Goal: Transaction & Acquisition: Obtain resource

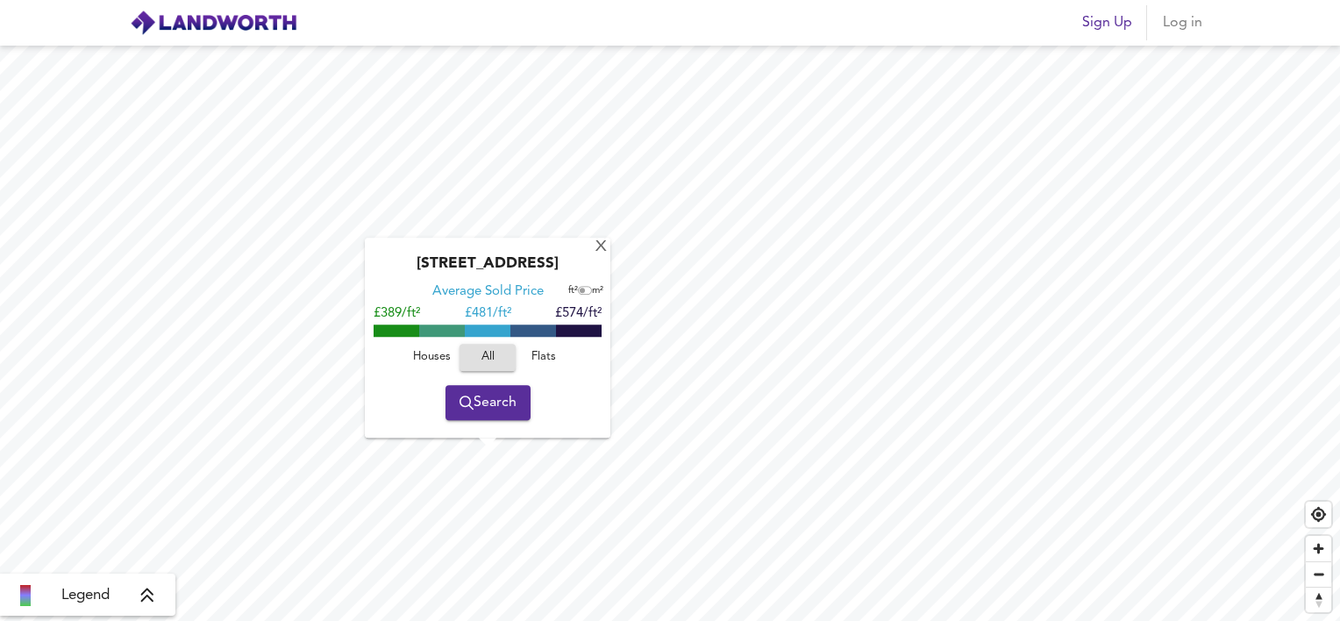
click at [484, 403] on span "Search" at bounding box center [487, 402] width 57 height 25
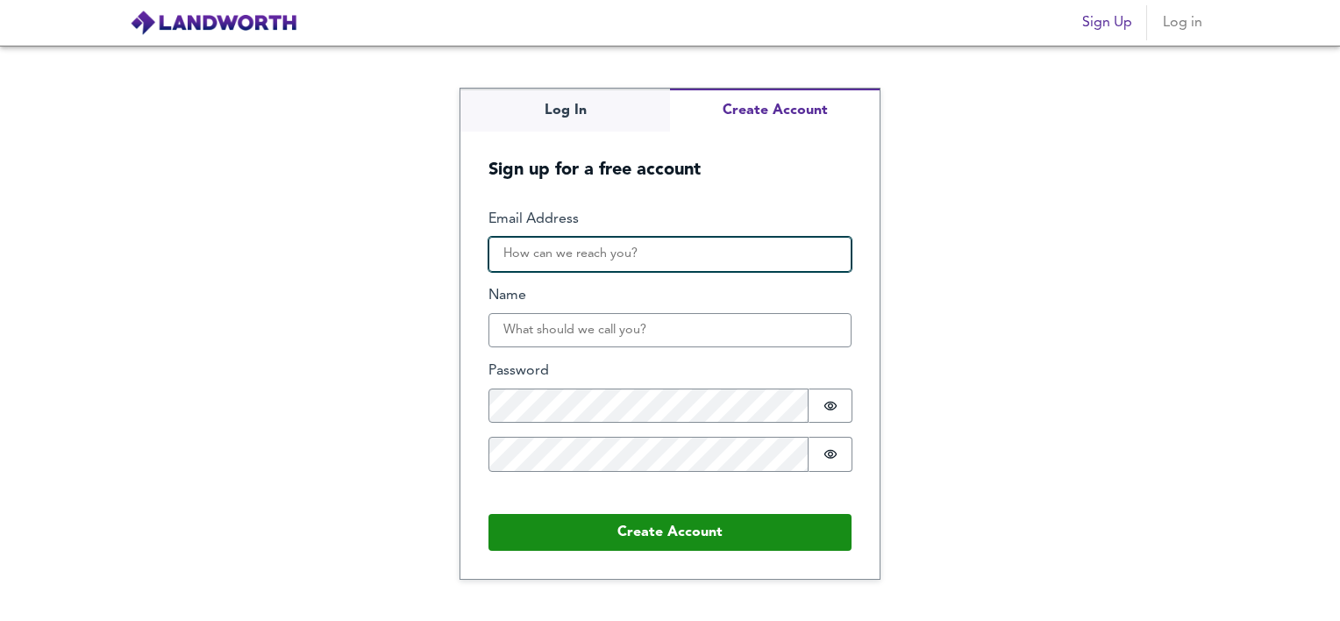
click at [665, 257] on input "Email Address" at bounding box center [669, 254] width 363 height 35
type input "amoore70@icloud.com"
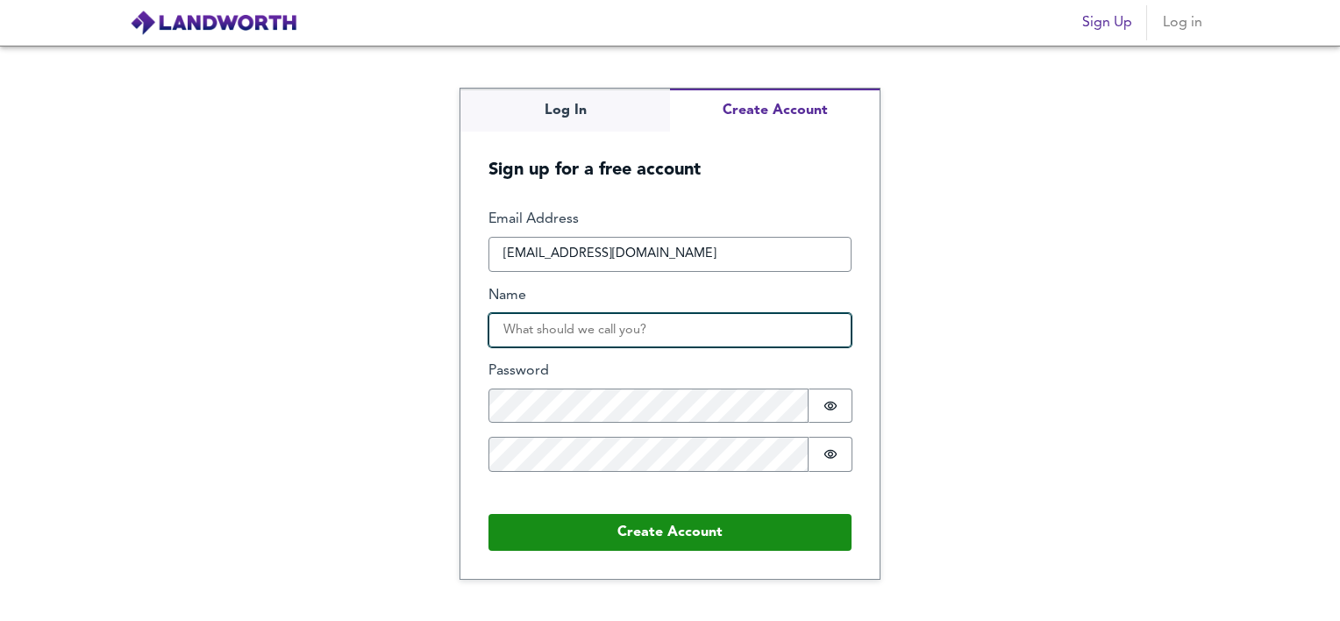
type input "Andrew Philip Moore"
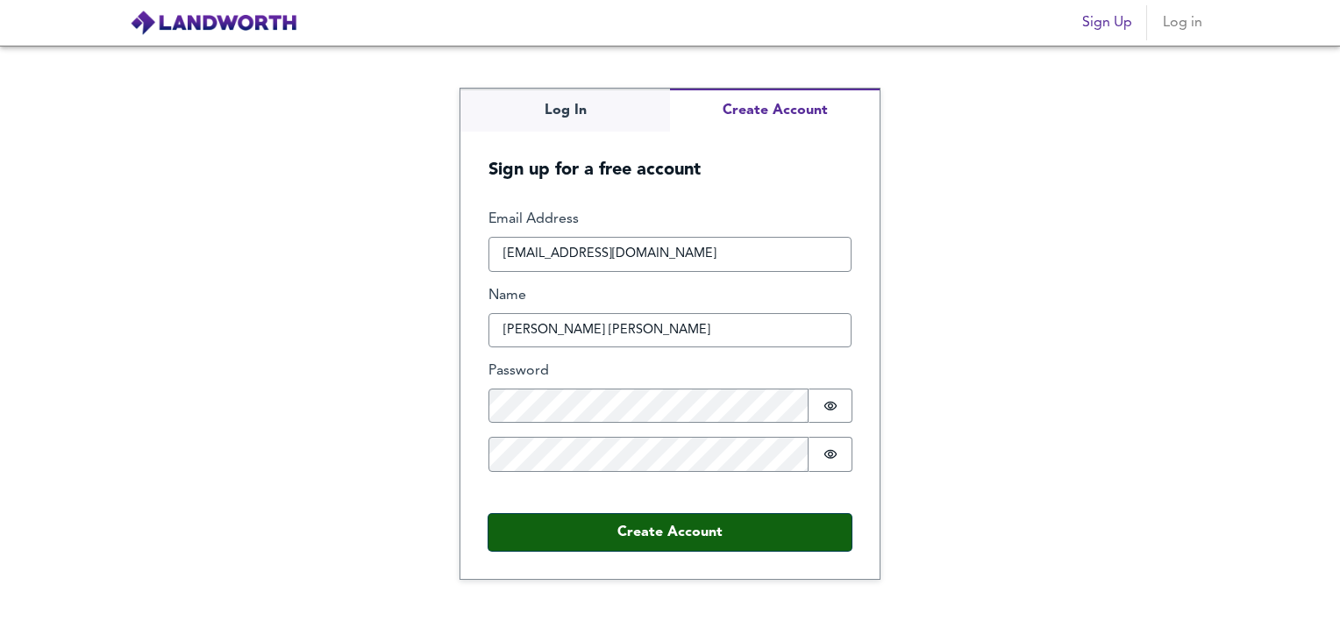
click at [657, 537] on button "Create Account" at bounding box center [669, 532] width 363 height 37
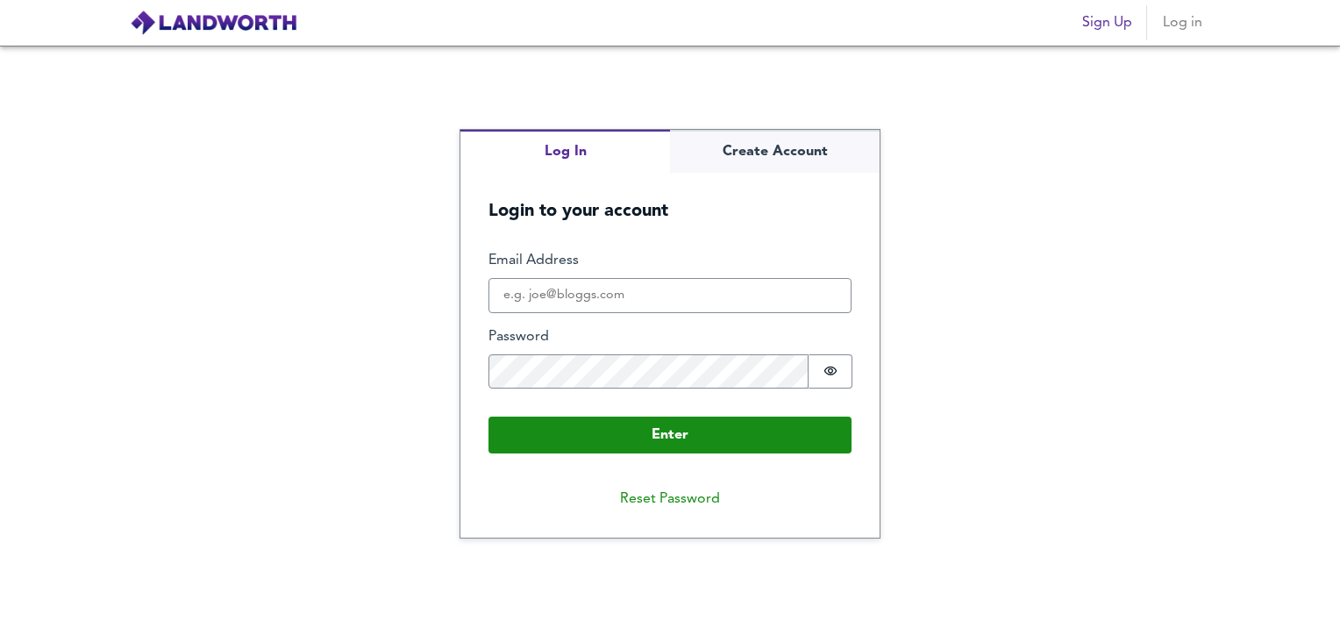
click at [592, 75] on div "Log In Create Account Login to your account Enter Email Address Password Passwo…" at bounding box center [670, 333] width 1340 height 575
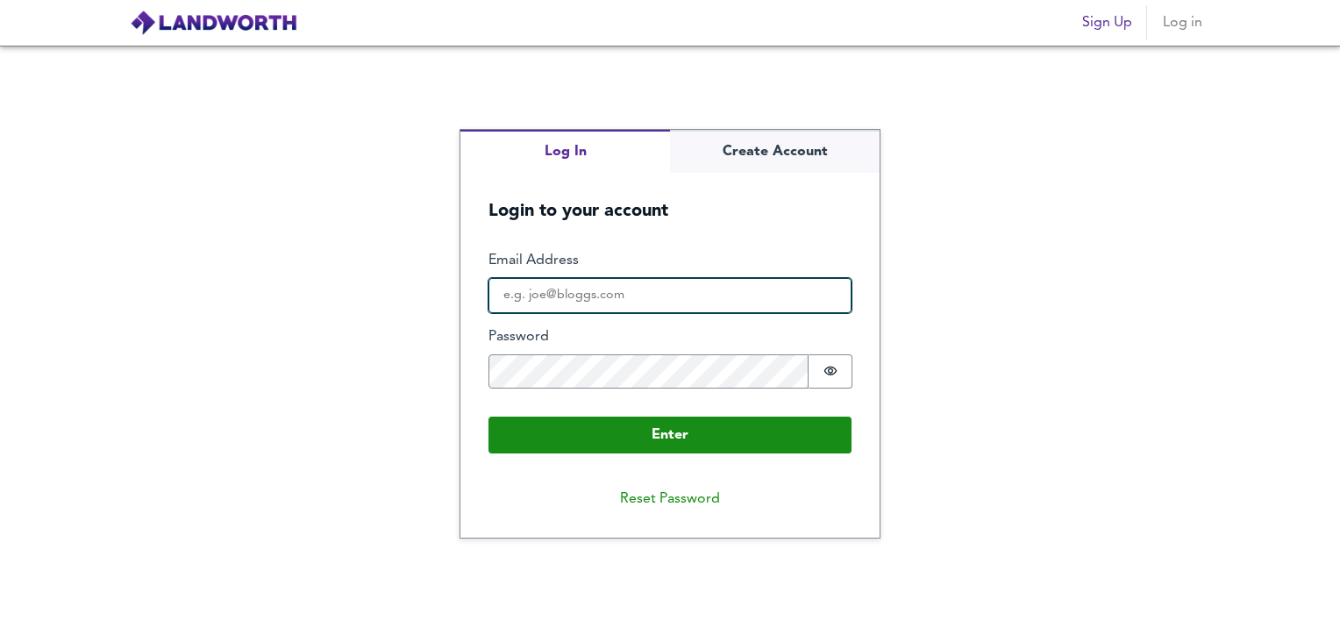
click at [582, 295] on input "Email Address" at bounding box center [669, 295] width 363 height 35
drag, startPoint x: 684, startPoint y: 291, endPoint x: 282, endPoint y: 226, distance: 406.8
click at [282, 226] on div "Log In Create Account Login to your account Enter Email Address hello@houseclea…" at bounding box center [670, 333] width 1340 height 575
type input "amoore70@icloud.com"
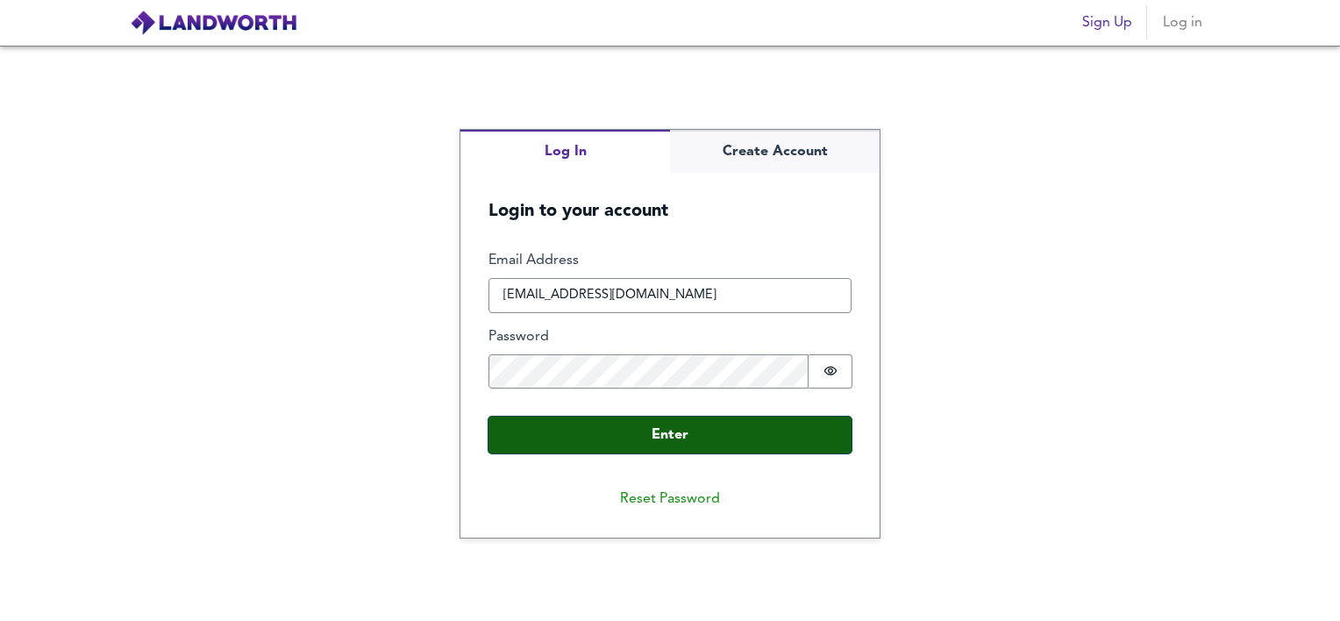
click at [654, 428] on button "Enter" at bounding box center [669, 434] width 363 height 37
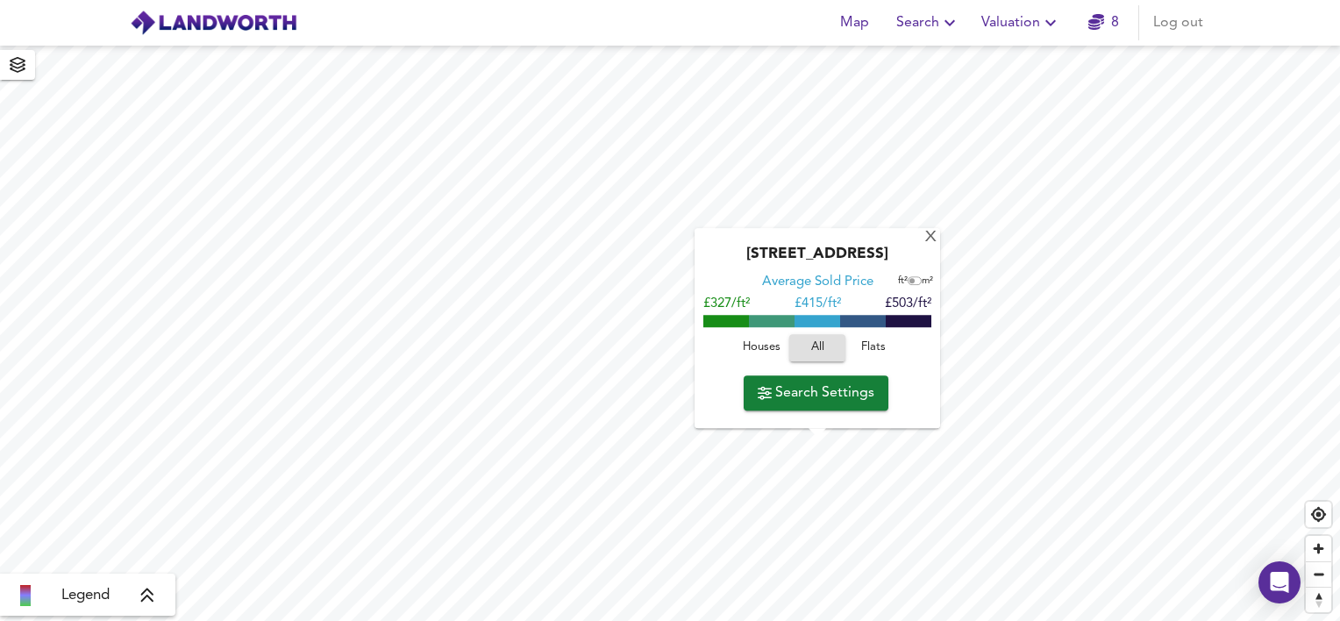
click at [957, 25] on icon "button" at bounding box center [949, 22] width 21 height 21
click at [863, 27] on span "Map" at bounding box center [854, 23] width 42 height 25
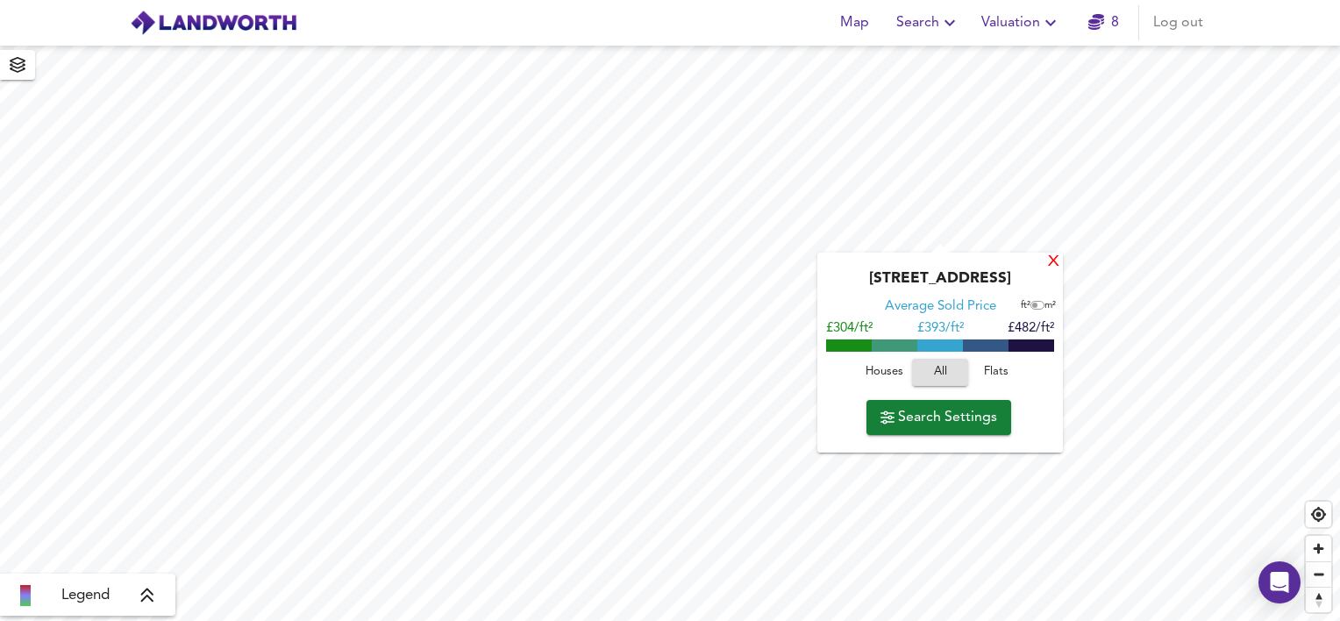
click at [1050, 260] on div "X" at bounding box center [1053, 261] width 15 height 17
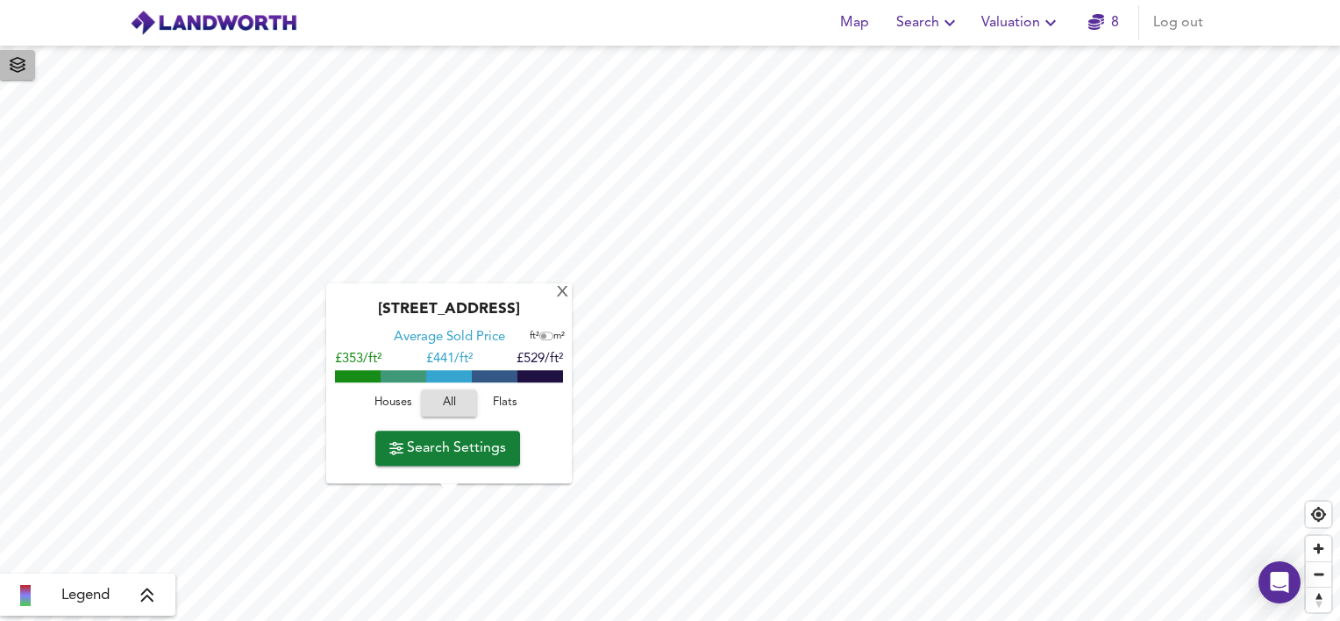
click at [13, 68] on icon "button" at bounding box center [18, 65] width 18 height 16
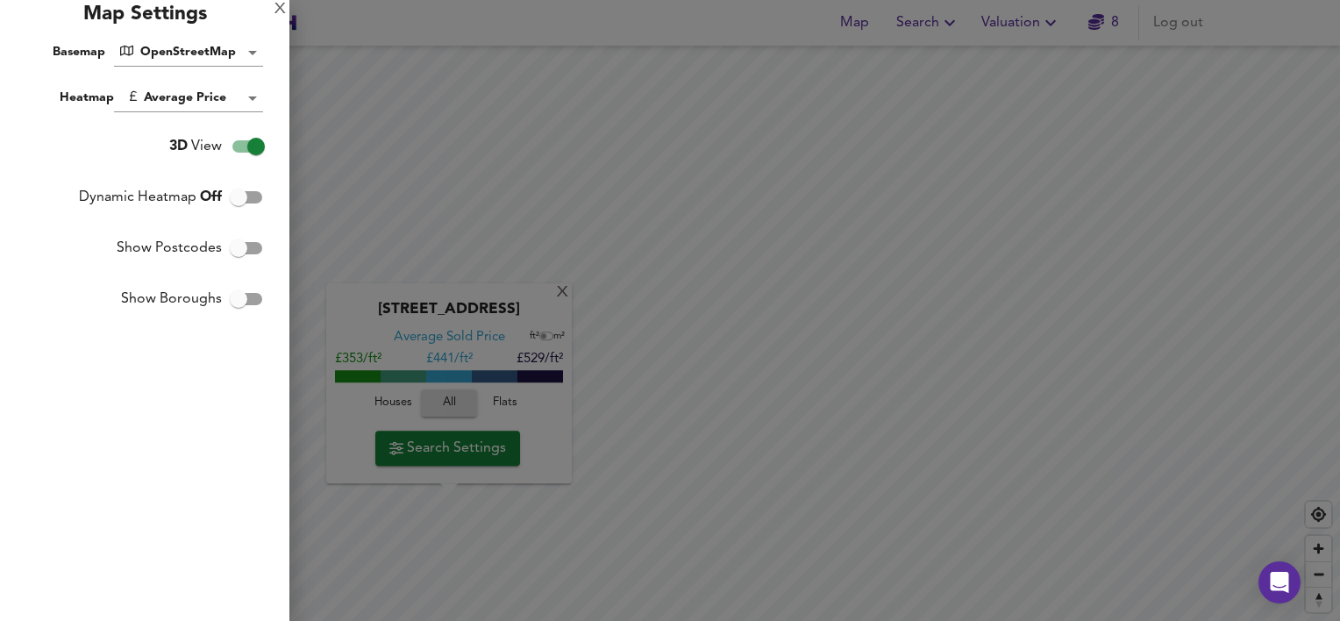
click at [628, 224] on div at bounding box center [670, 310] width 1340 height 621
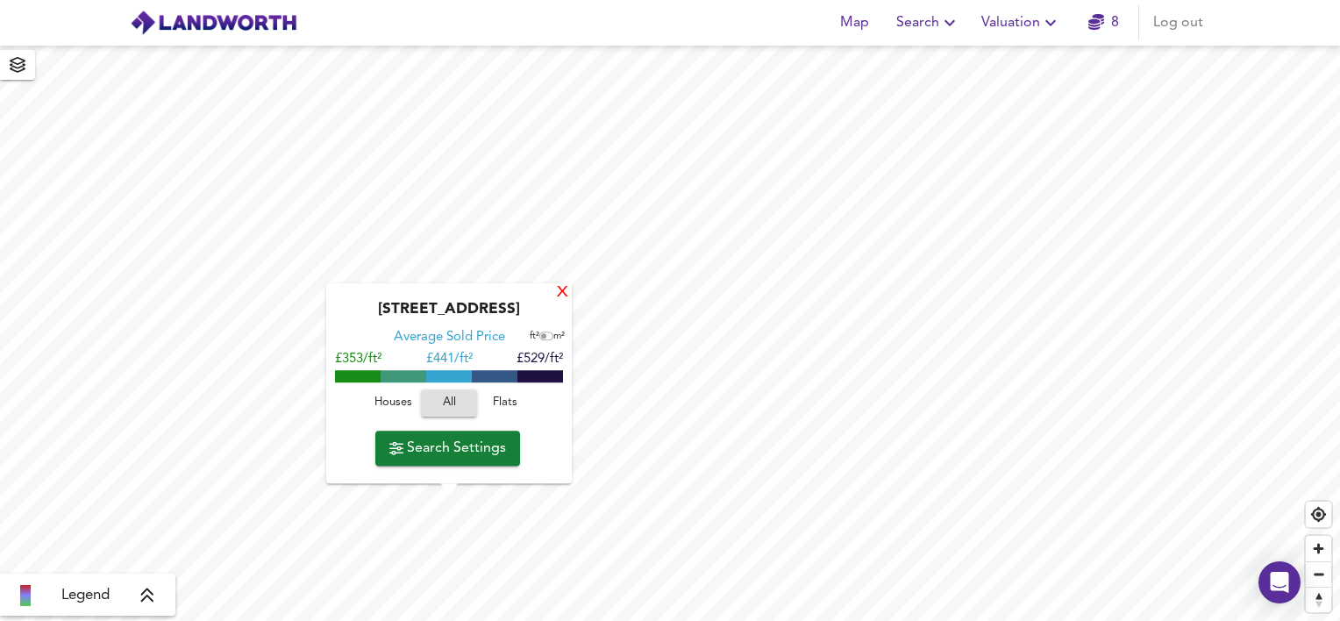
click at [558, 290] on div "X" at bounding box center [562, 293] width 15 height 17
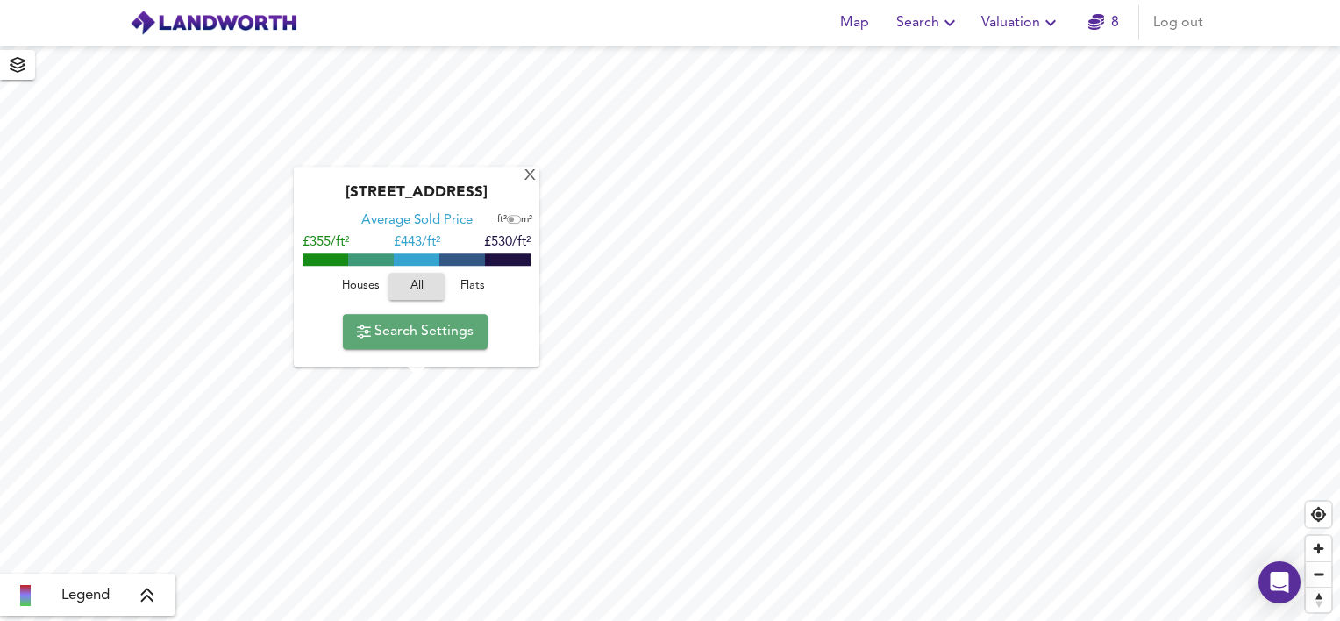
click at [430, 327] on span "Search Settings" at bounding box center [415, 331] width 117 height 25
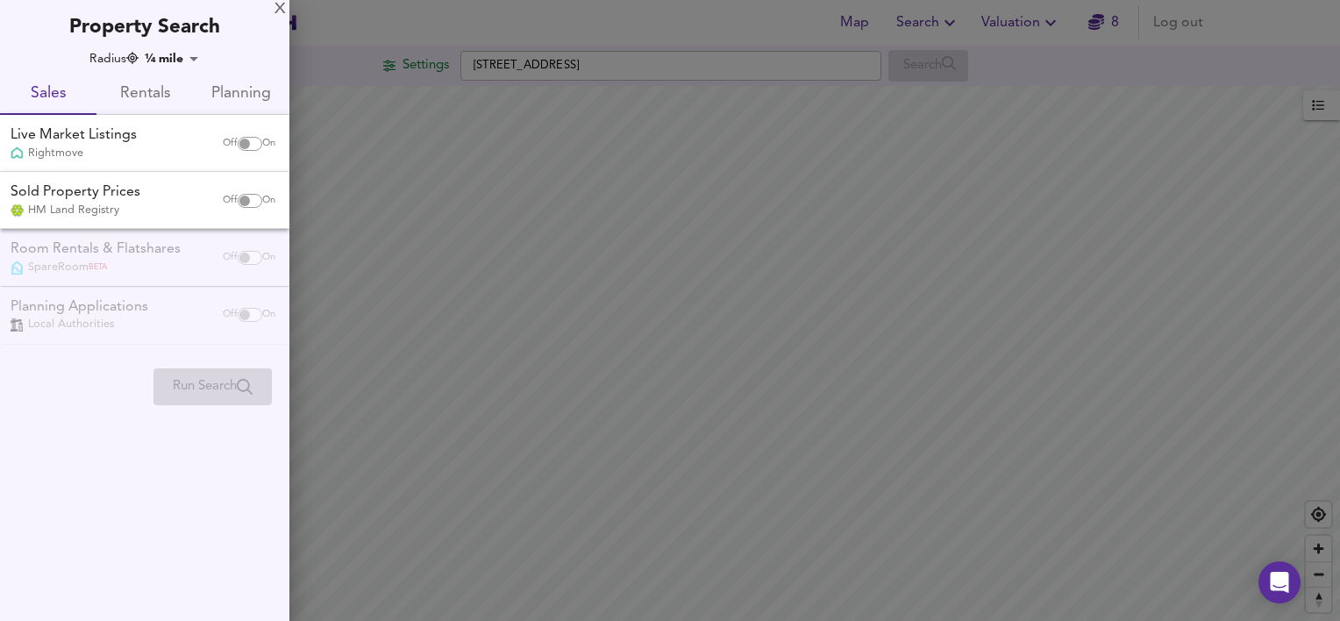
click at [245, 142] on input "checkbox" at bounding box center [245, 144] width 42 height 14
checkbox input "true"
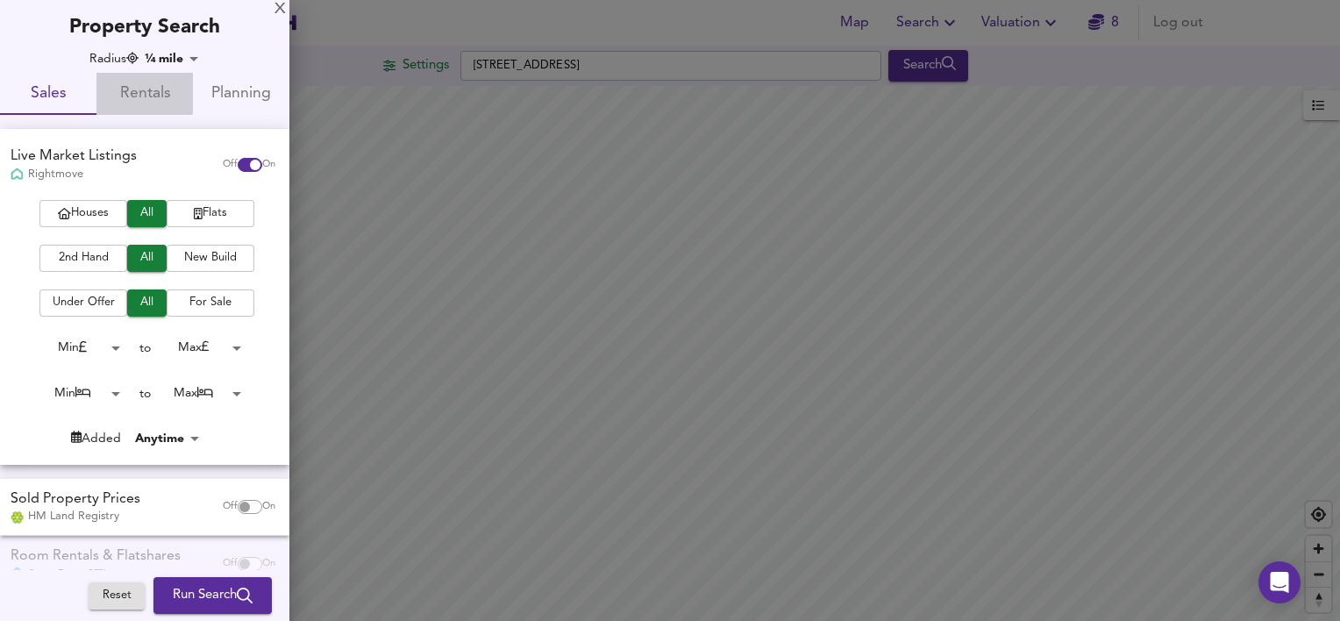
click at [130, 83] on span "Rentals" at bounding box center [144, 94] width 75 height 27
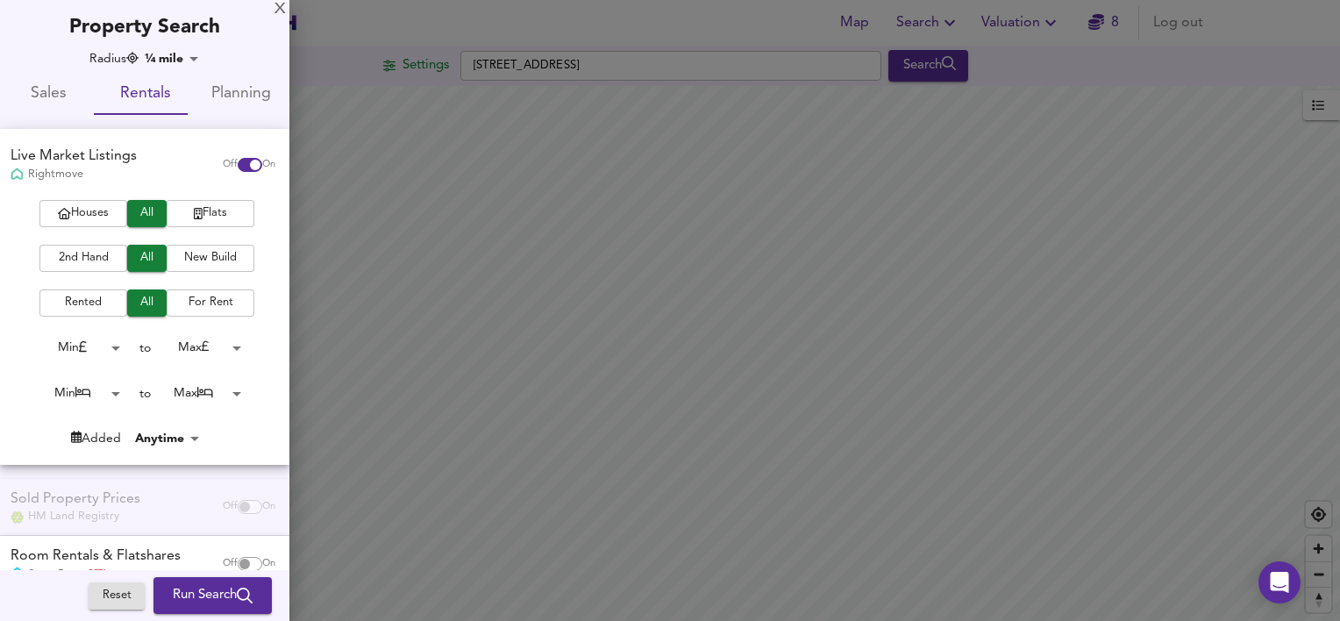
click at [1038, 46] on div at bounding box center [670, 310] width 1340 height 621
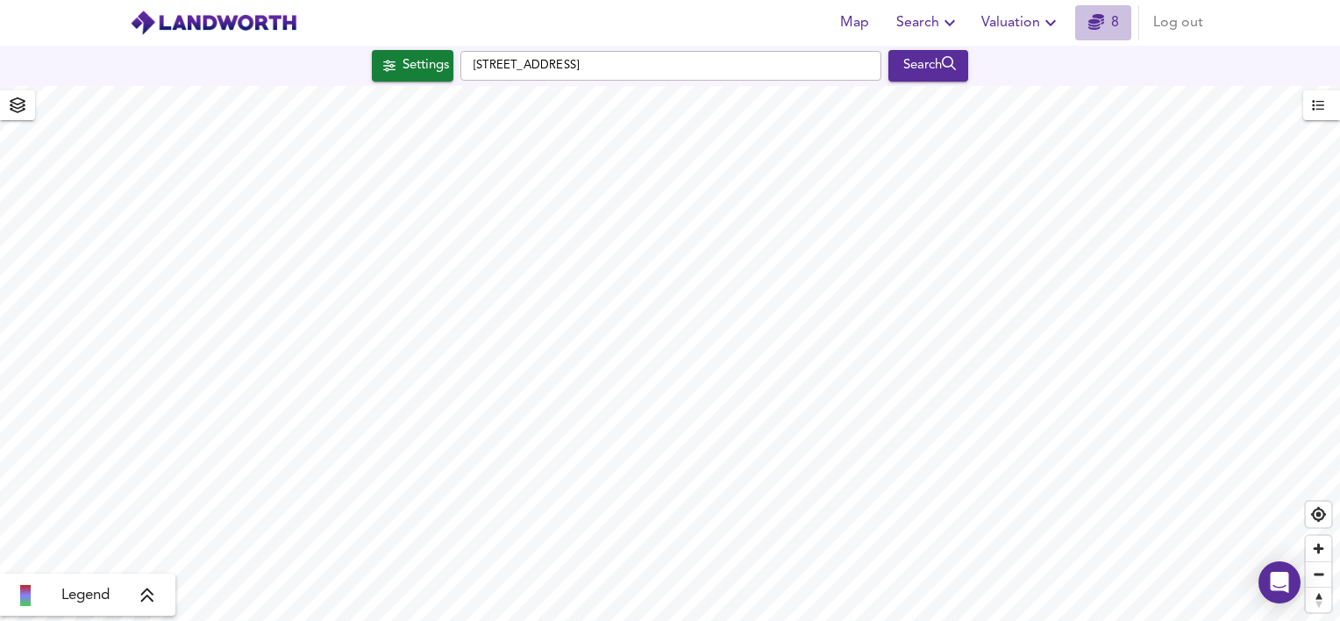
click at [1115, 21] on link "8" at bounding box center [1103, 23] width 31 height 25
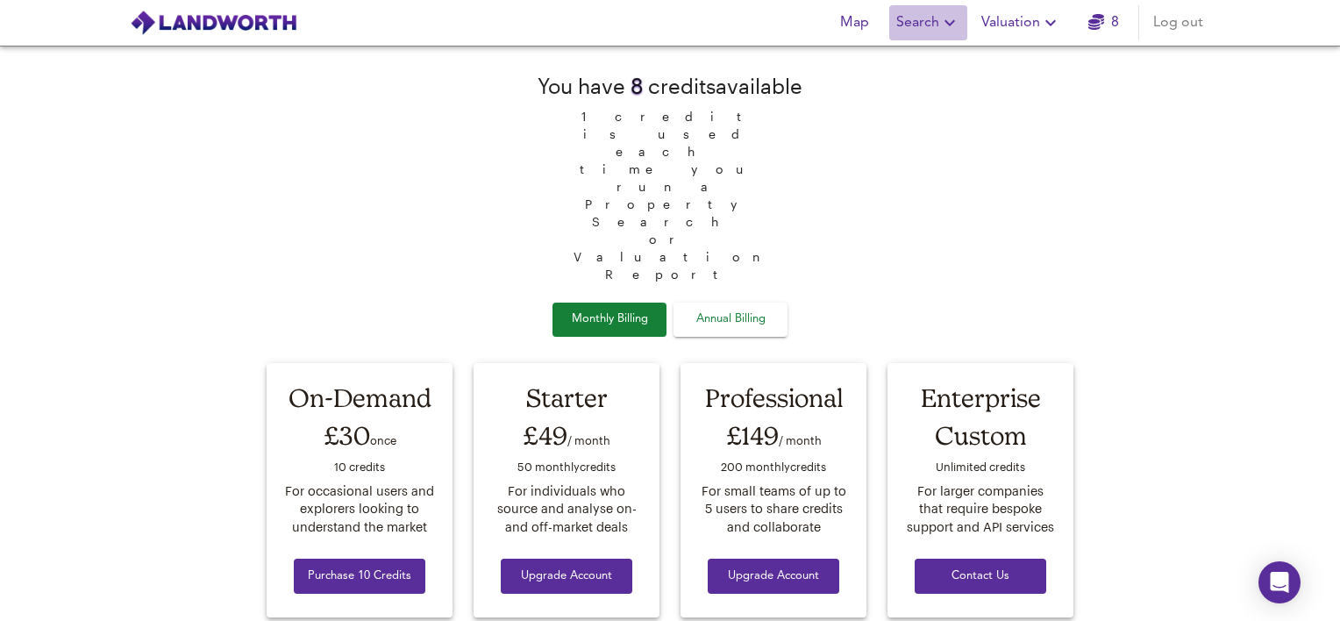
click at [935, 27] on span "Search" at bounding box center [928, 23] width 64 height 25
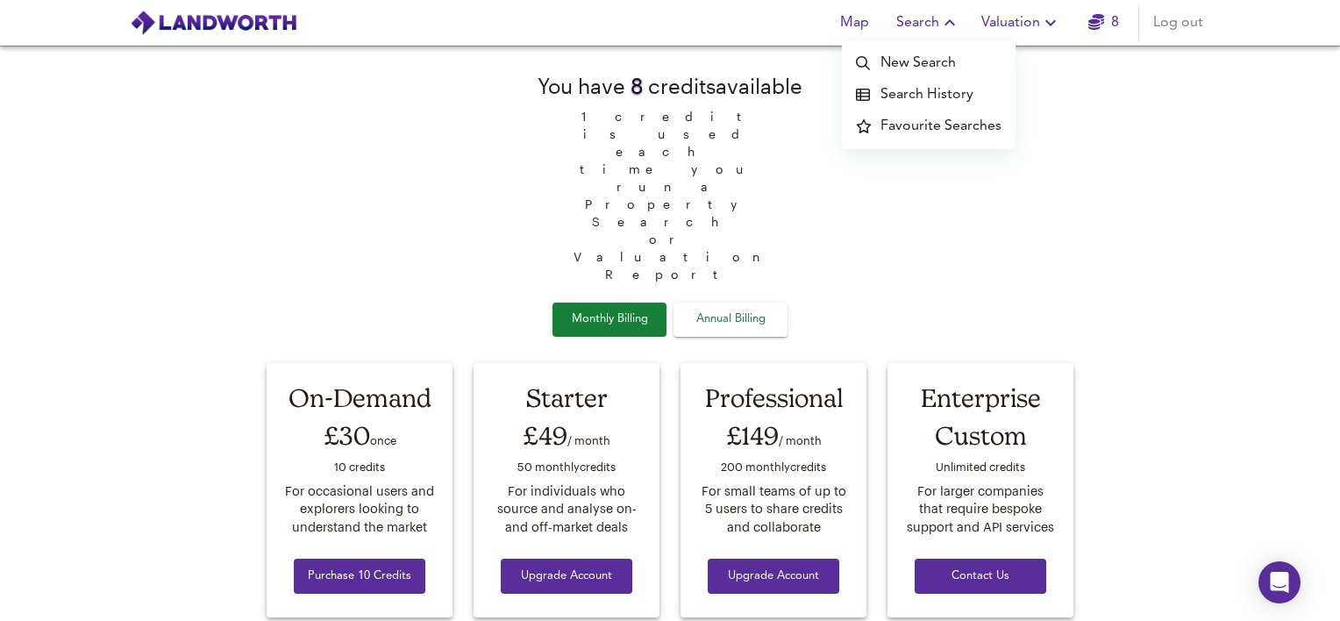
click at [916, 92] on li "Search History" at bounding box center [929, 95] width 174 height 32
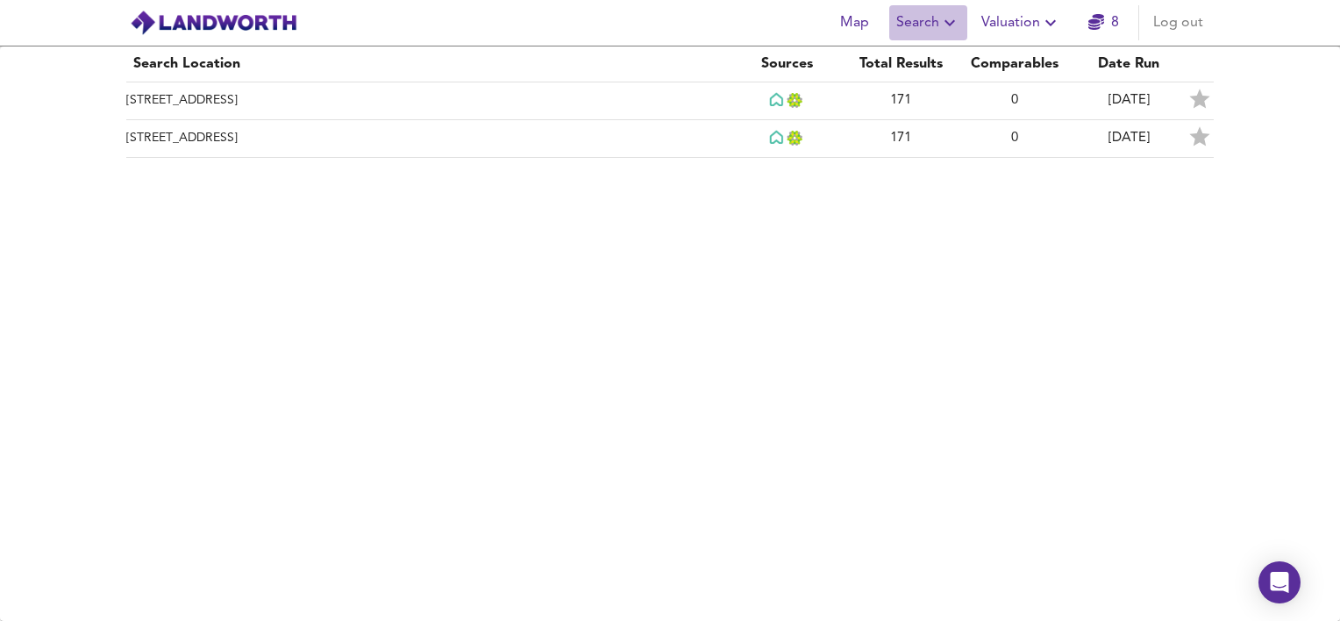
click at [933, 18] on span "Search" at bounding box center [928, 23] width 64 height 25
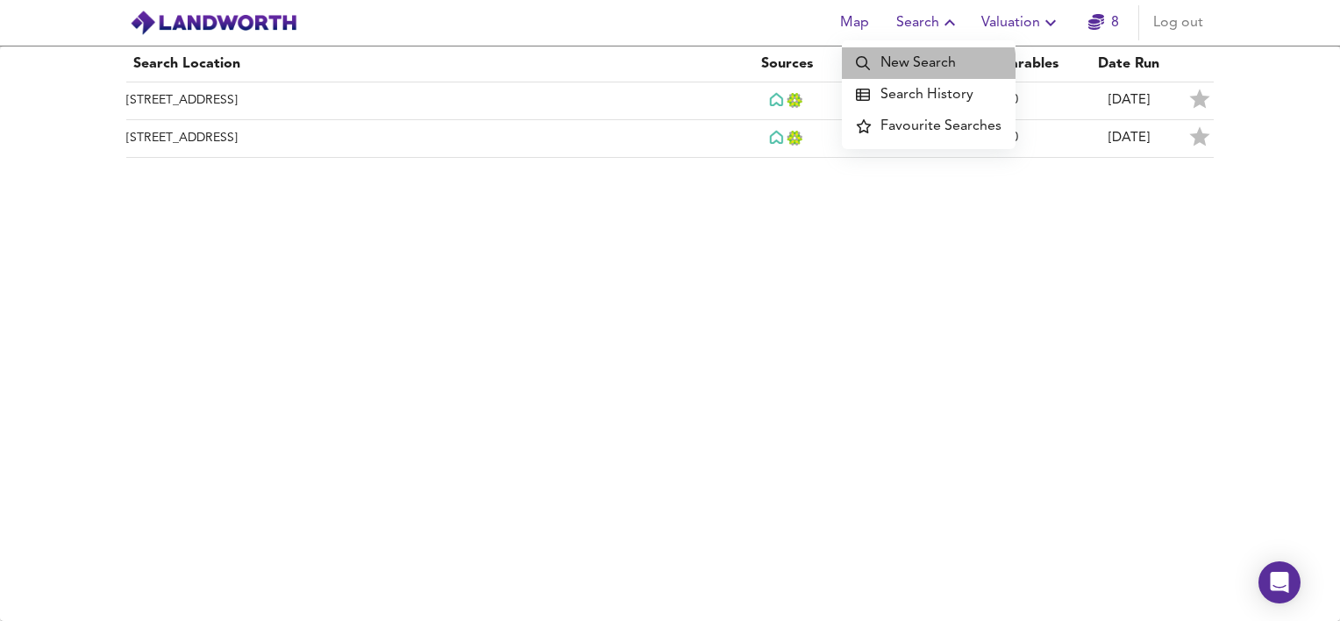
click at [911, 68] on li "New Search" at bounding box center [929, 63] width 174 height 32
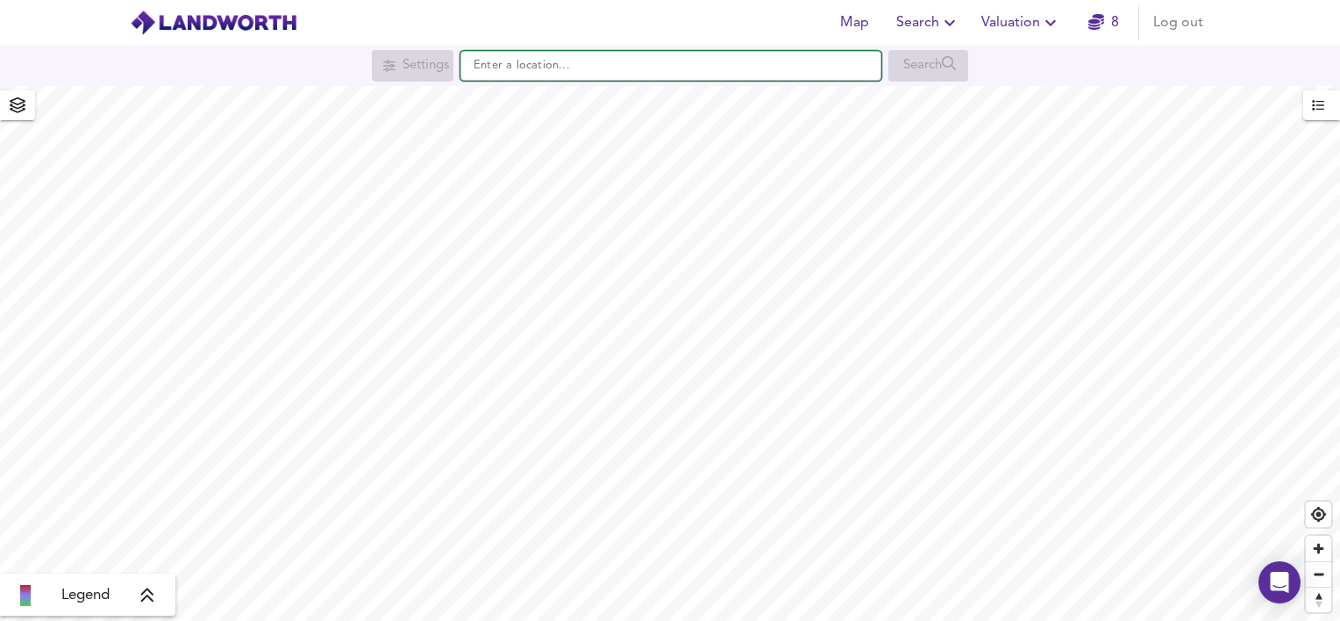
click at [579, 53] on input "text" at bounding box center [670, 66] width 421 height 30
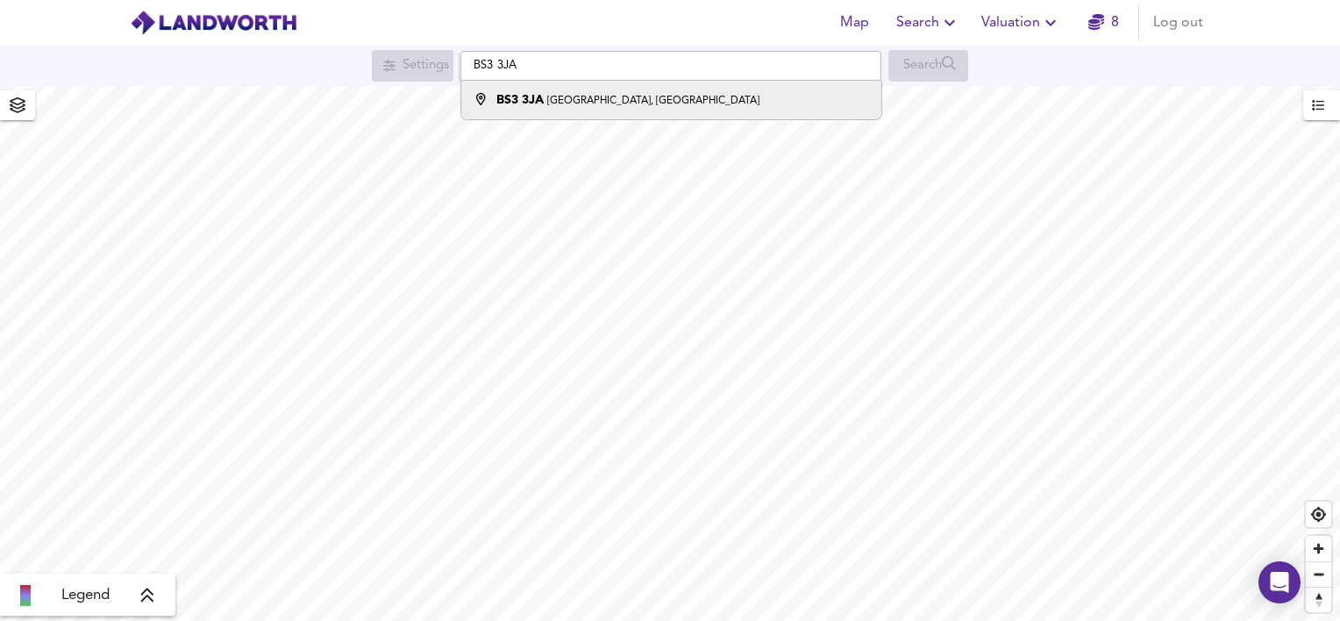
click at [604, 108] on div "BS3 [STREET_ADDRESS]" at bounding box center [627, 100] width 263 height 18
type input "[STREET_ADDRESS]"
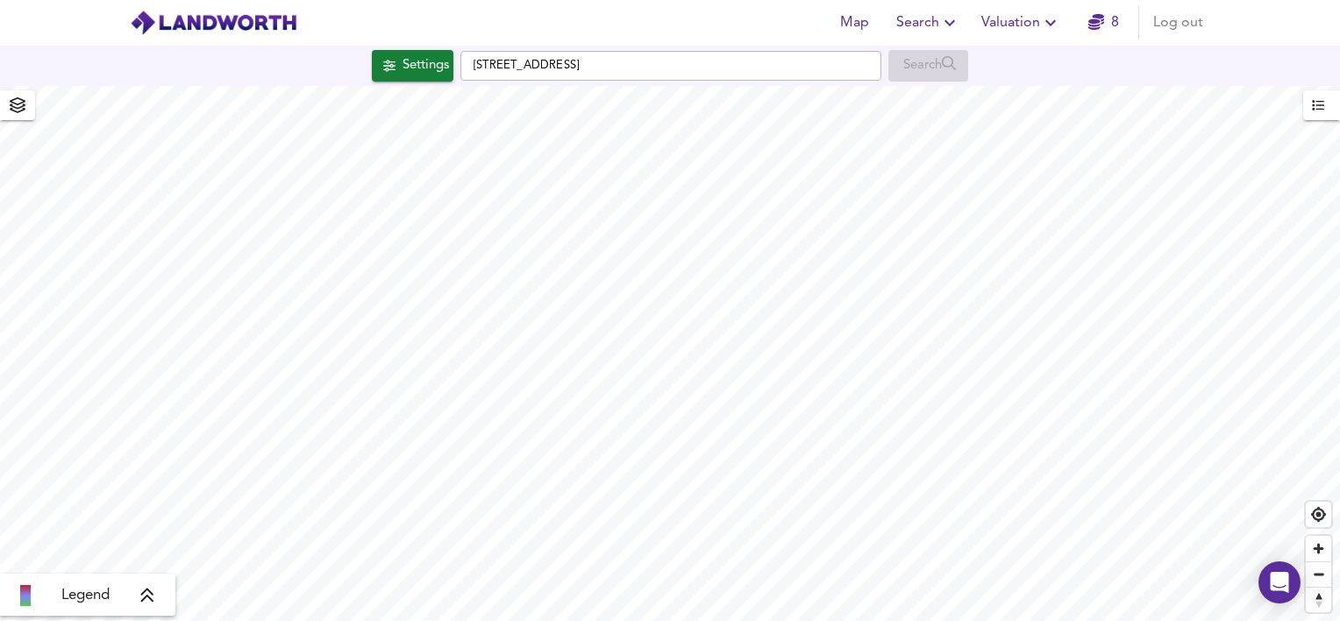
checkbox input "false"
checkbox input "true"
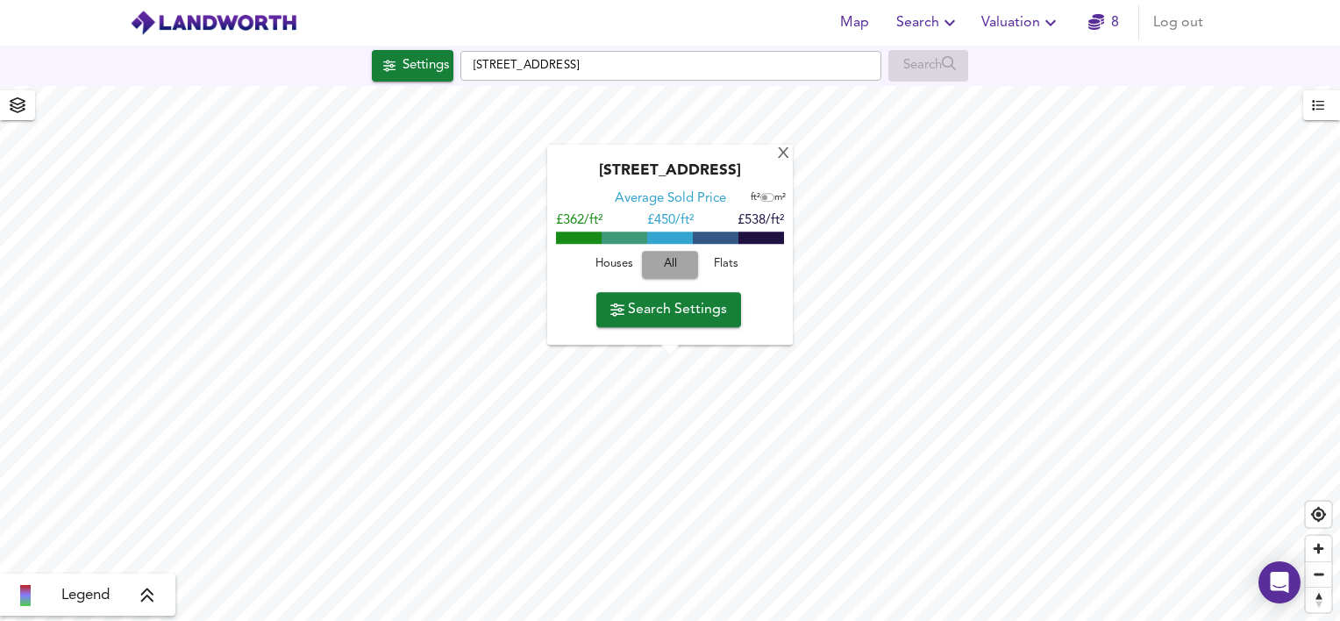
click at [677, 263] on span "All" at bounding box center [670, 265] width 39 height 20
click at [777, 163] on div "[STREET_ADDRESS]" at bounding box center [670, 177] width 228 height 28
click at [790, 151] on div "[GEOGRAPHIC_DATA] 3JA Average Sold Price ft² m² £362/ft² £ 450/ft² £538/ft² Hou…" at bounding box center [669, 246] width 245 height 200
click at [791, 146] on div "X" at bounding box center [783, 154] width 15 height 17
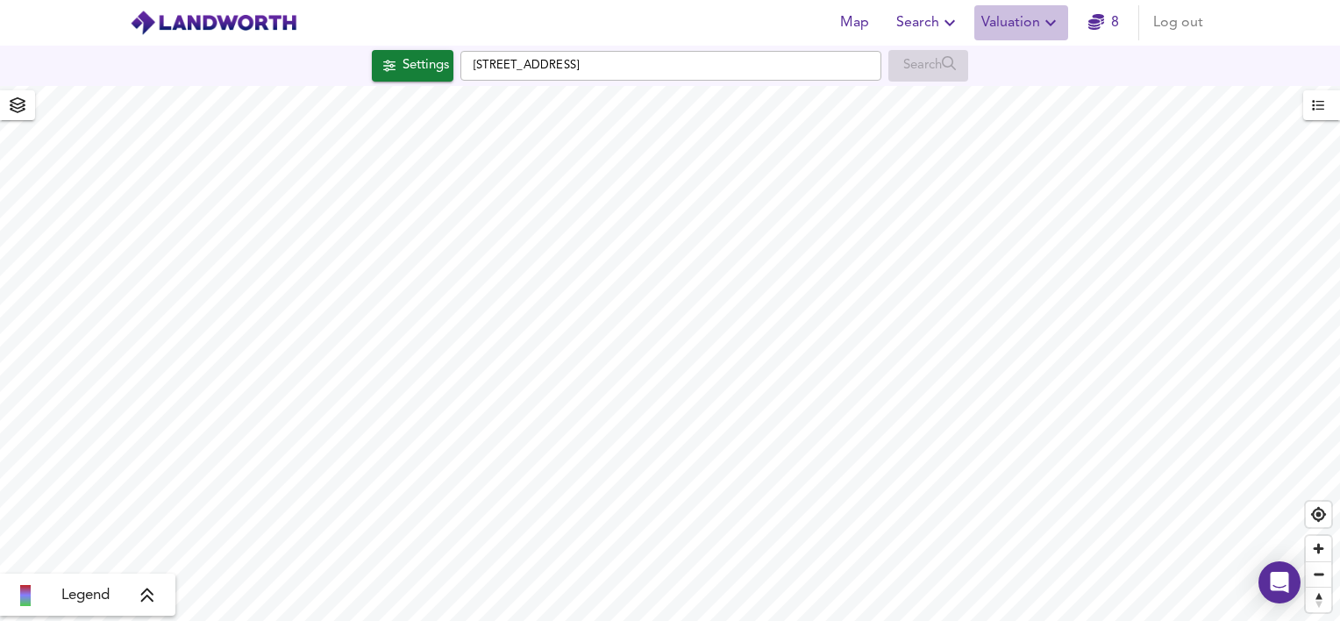
click at [1035, 18] on span "Valuation" at bounding box center [1021, 23] width 80 height 25
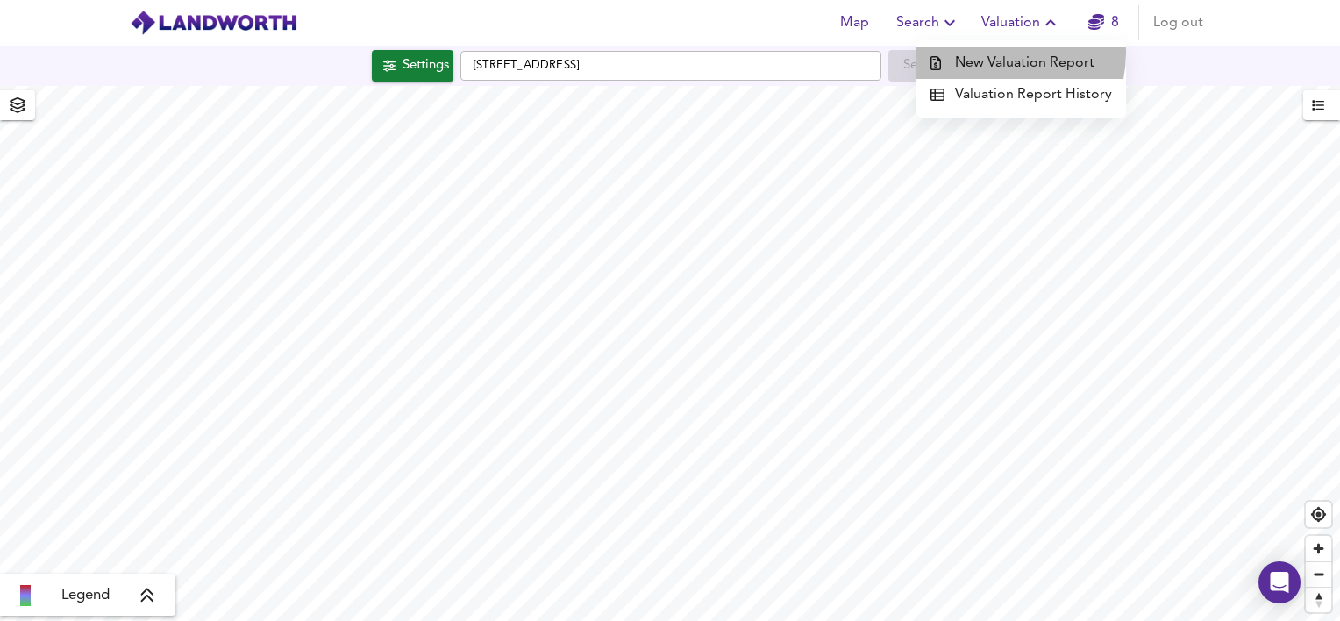
click at [993, 53] on li "New Valuation Report" at bounding box center [1021, 63] width 210 height 32
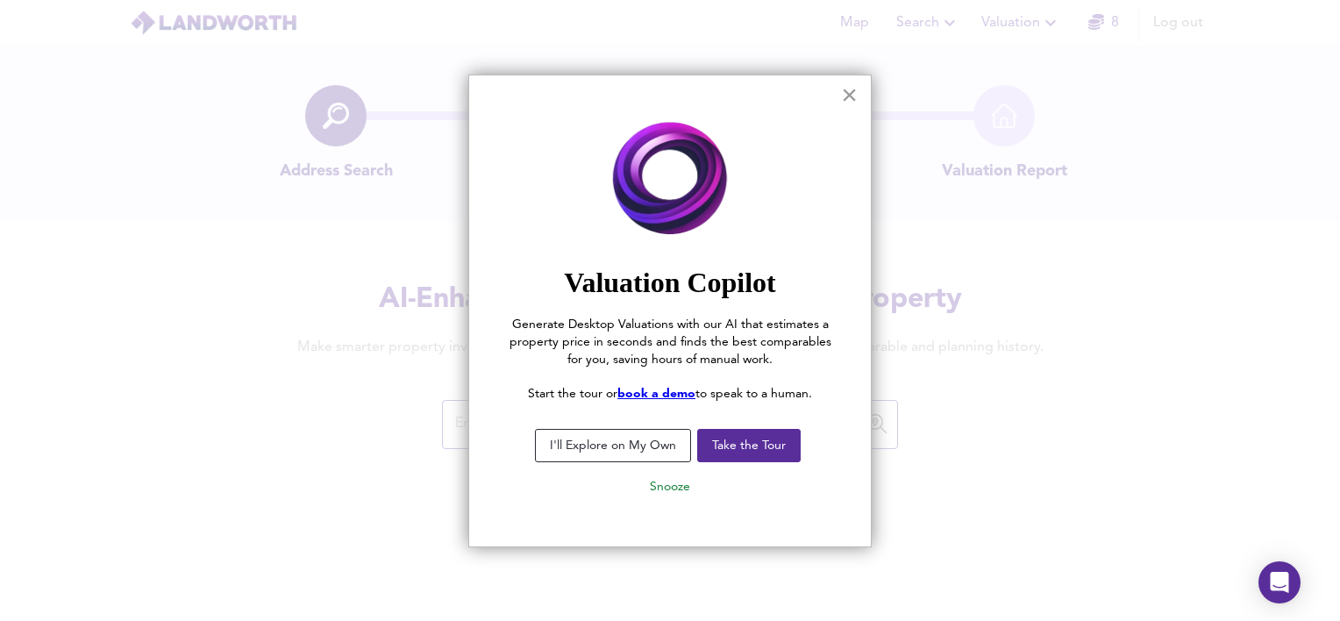
click at [850, 96] on button "×" at bounding box center [849, 95] width 17 height 28
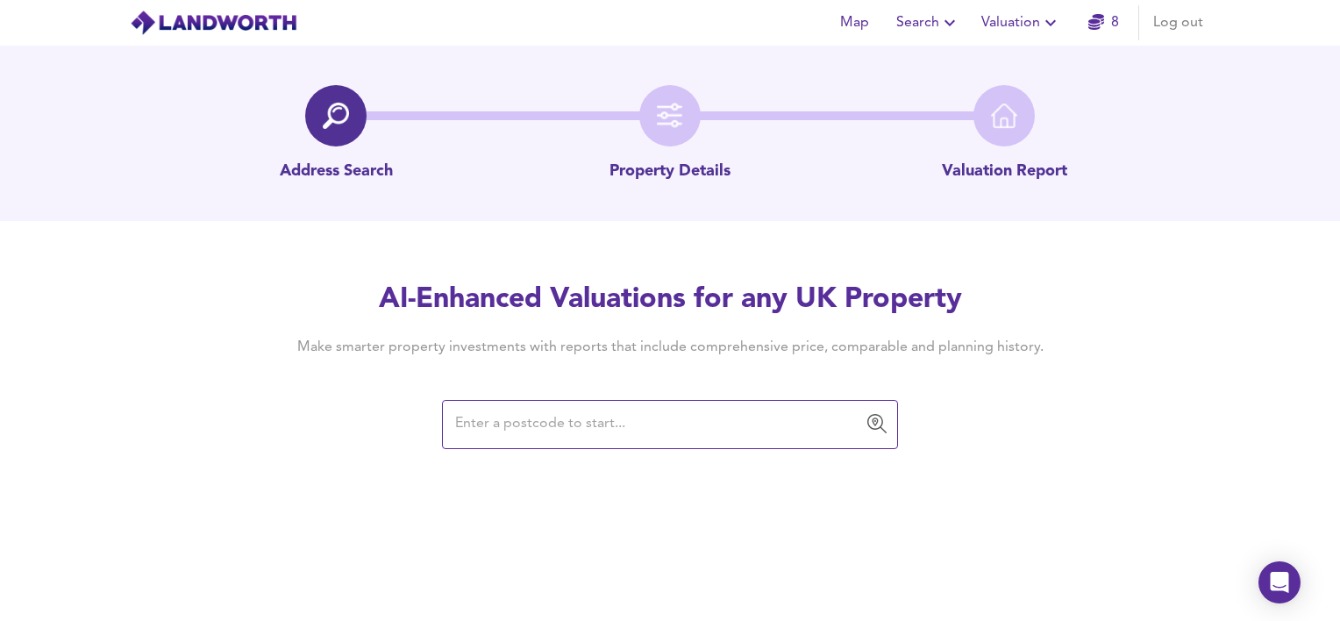
click at [554, 424] on input "text" at bounding box center [657, 424] width 414 height 33
type input "N"
type input "BS3 3JA"
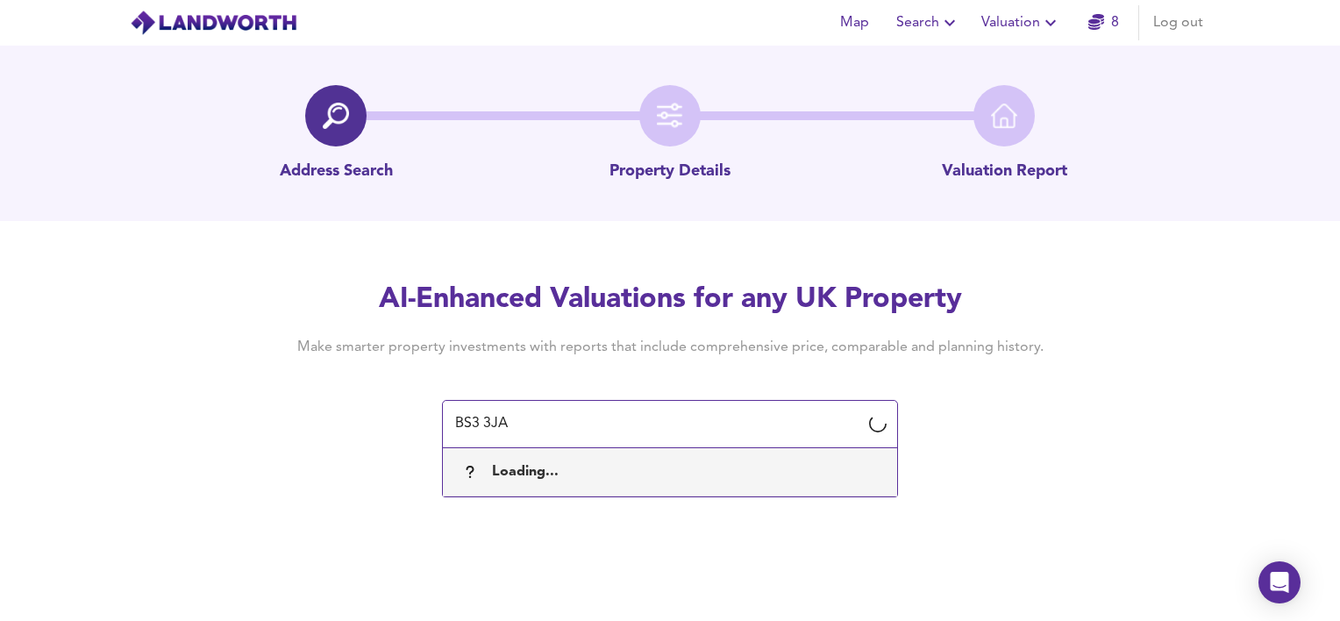
click at [581, 463] on div "Loading..." at bounding box center [670, 471] width 426 height 19
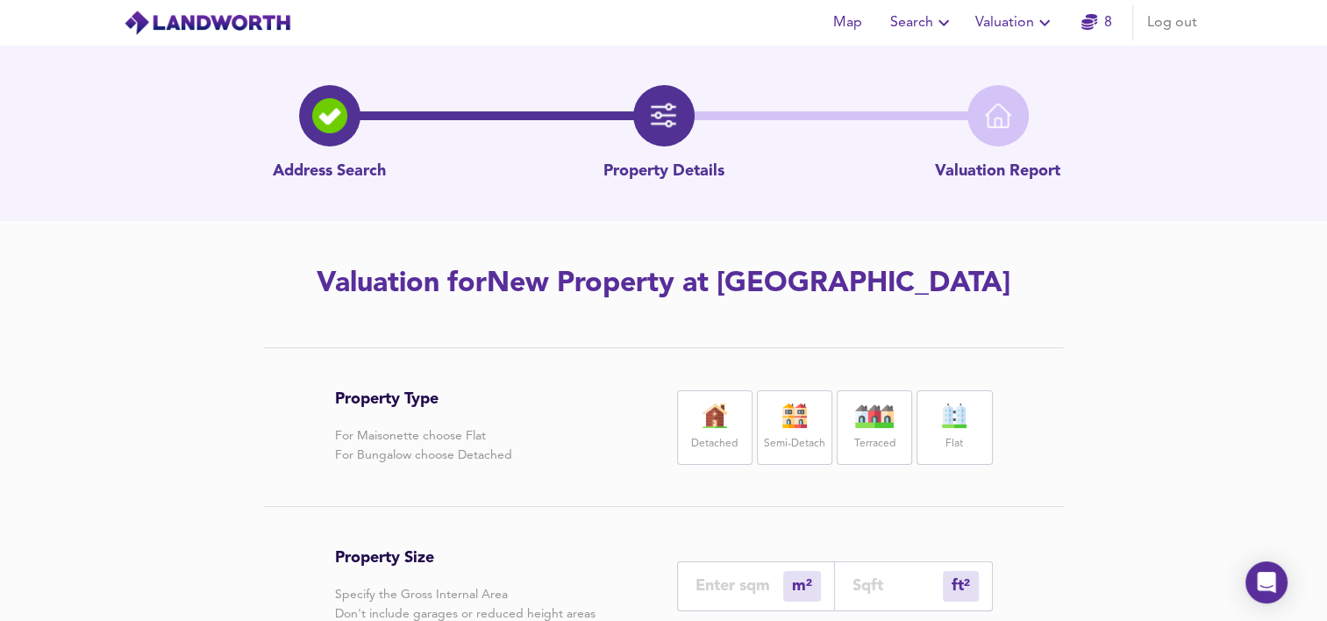
click at [866, 425] on img at bounding box center [874, 415] width 44 height 25
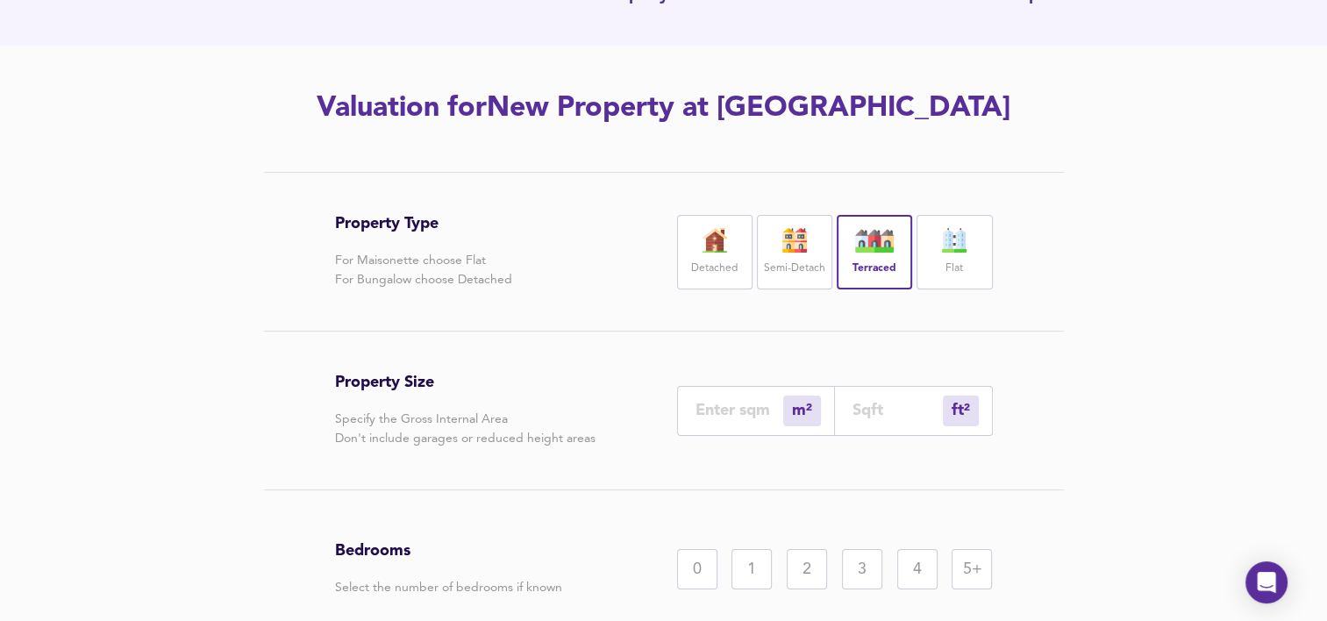
scroll to position [186, 0]
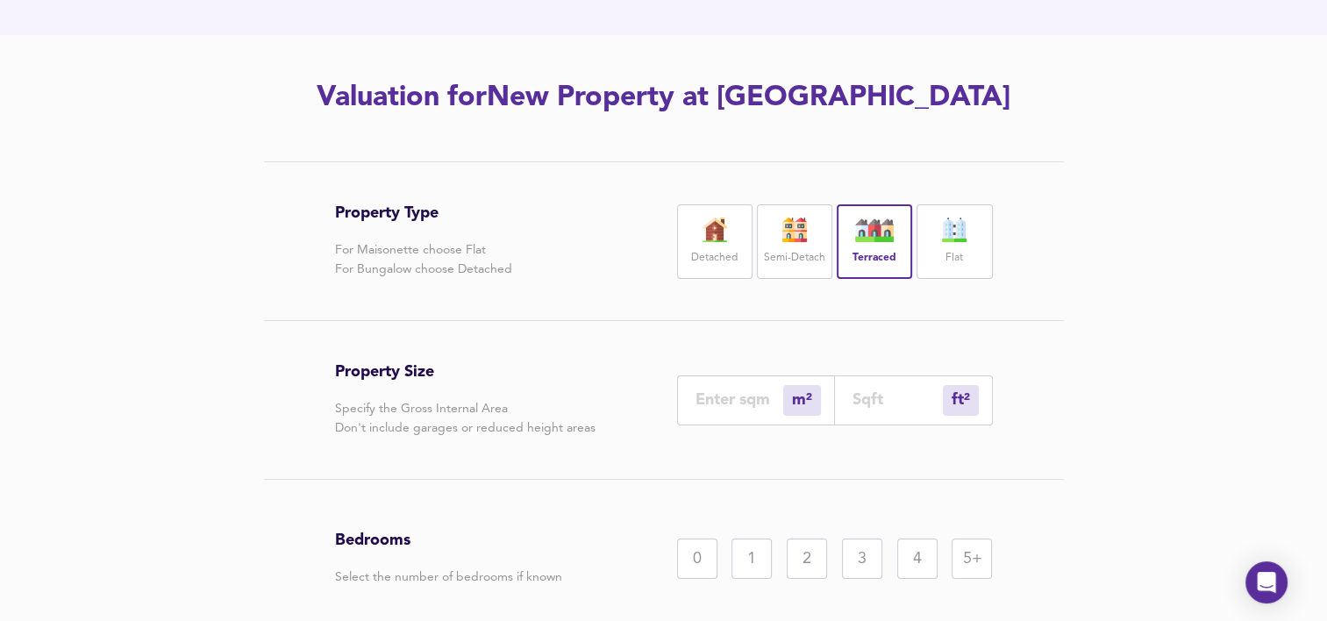
click at [866, 396] on input "number" at bounding box center [897, 399] width 90 height 18
click at [878, 399] on input "number" at bounding box center [897, 399] width 90 height 18
type input "0"
type input "1"
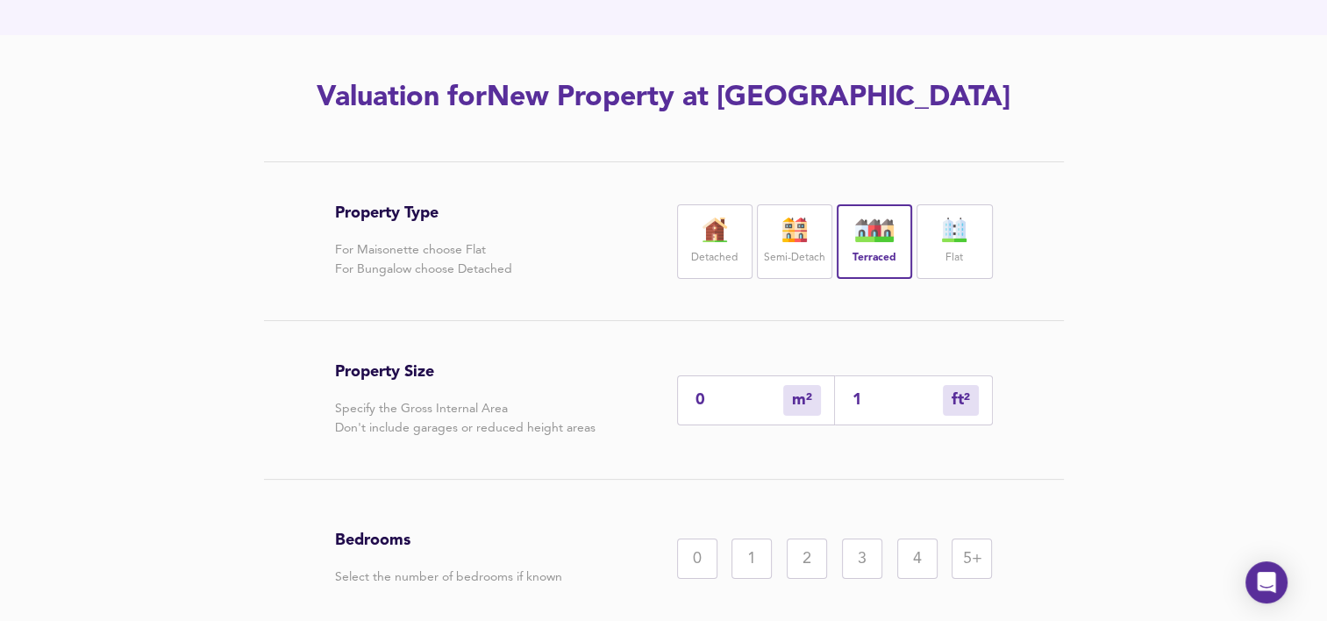
type input "16"
type input "0"
type input "1"
type input "15"
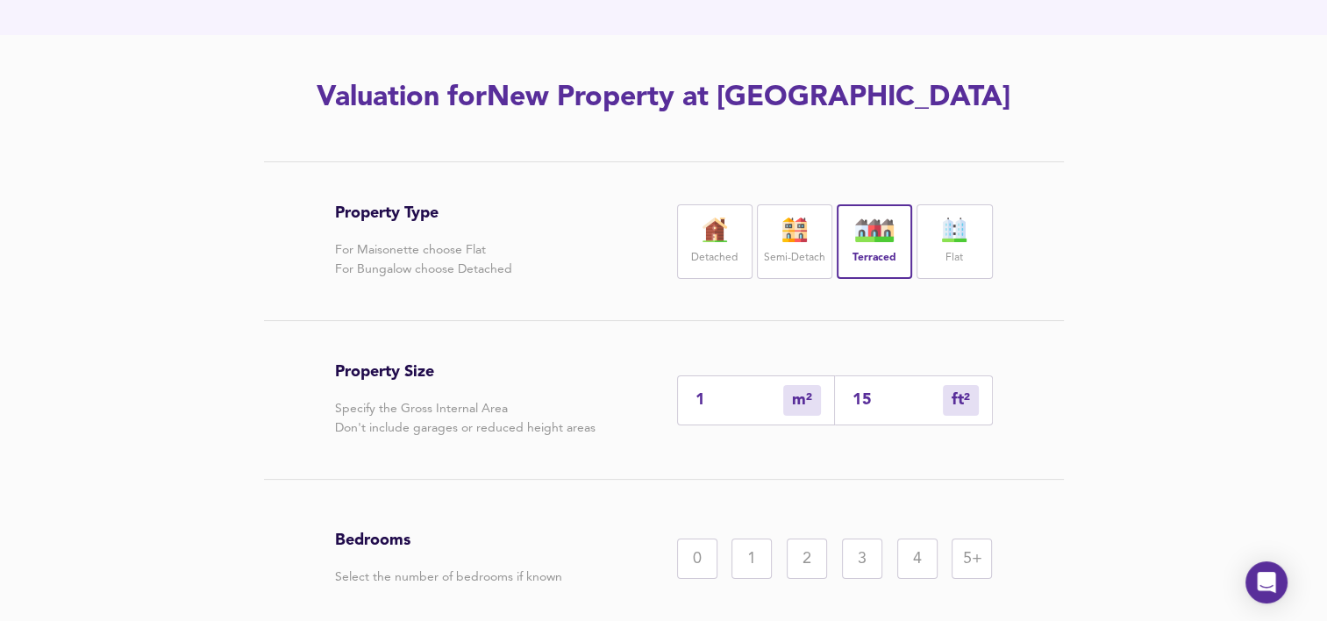
type input "14"
type input "150"
type input "139"
type input "1500"
click at [927, 565] on div "4" at bounding box center [917, 558] width 40 height 40
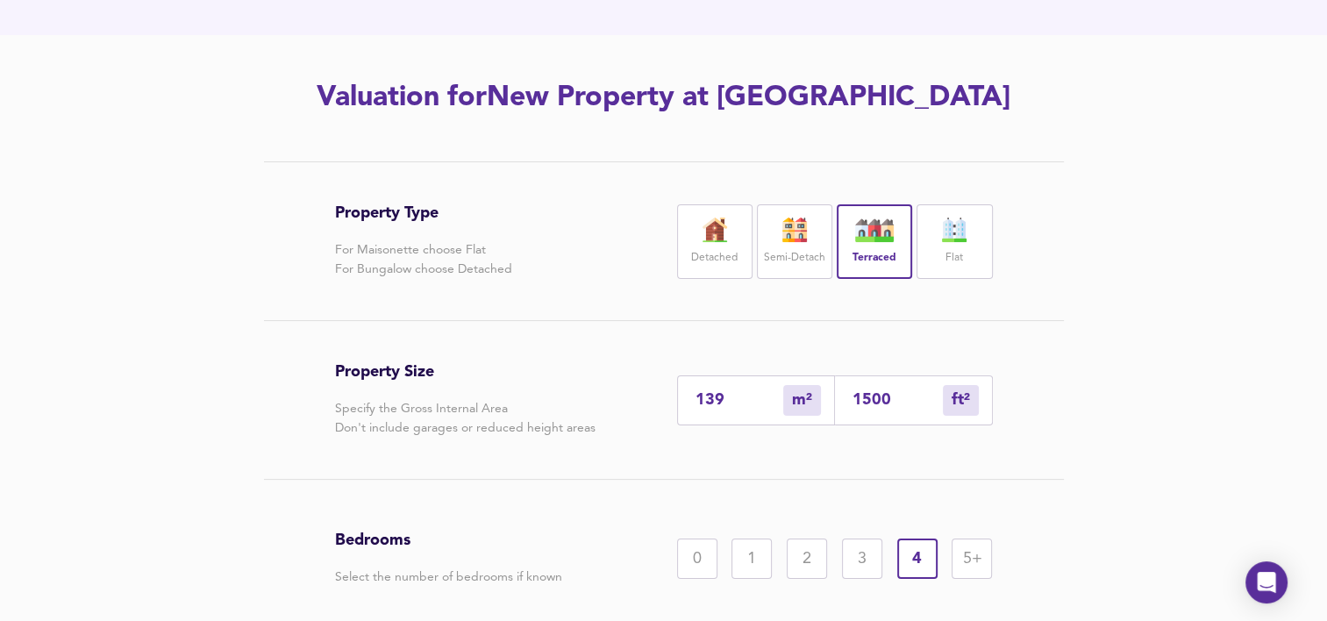
scroll to position [344, 0]
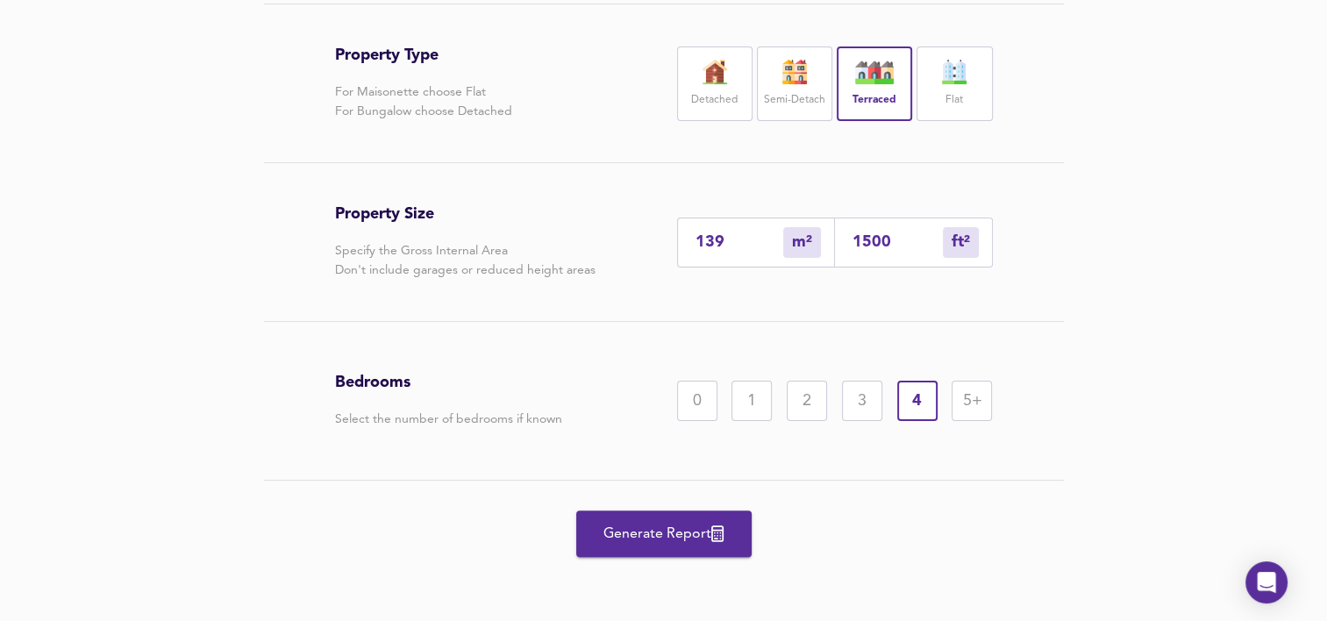
click at [677, 522] on span "Generate Report" at bounding box center [664, 534] width 140 height 25
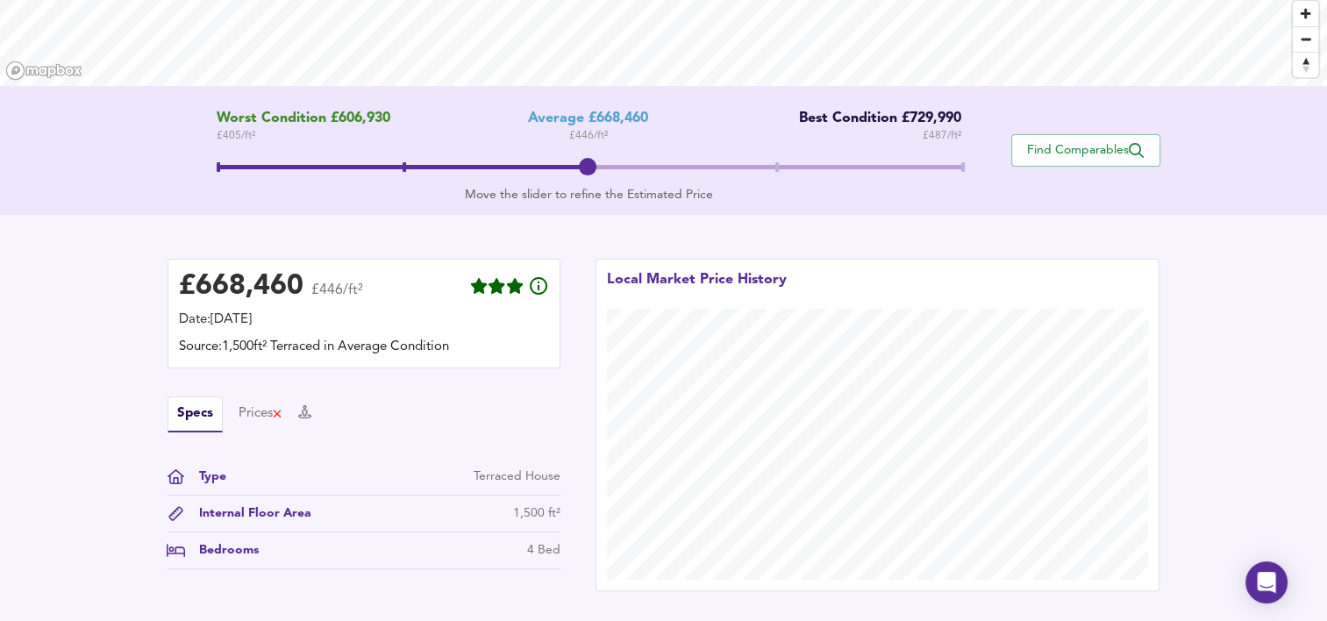
scroll to position [275, 0]
